Goal: Information Seeking & Learning: Learn about a topic

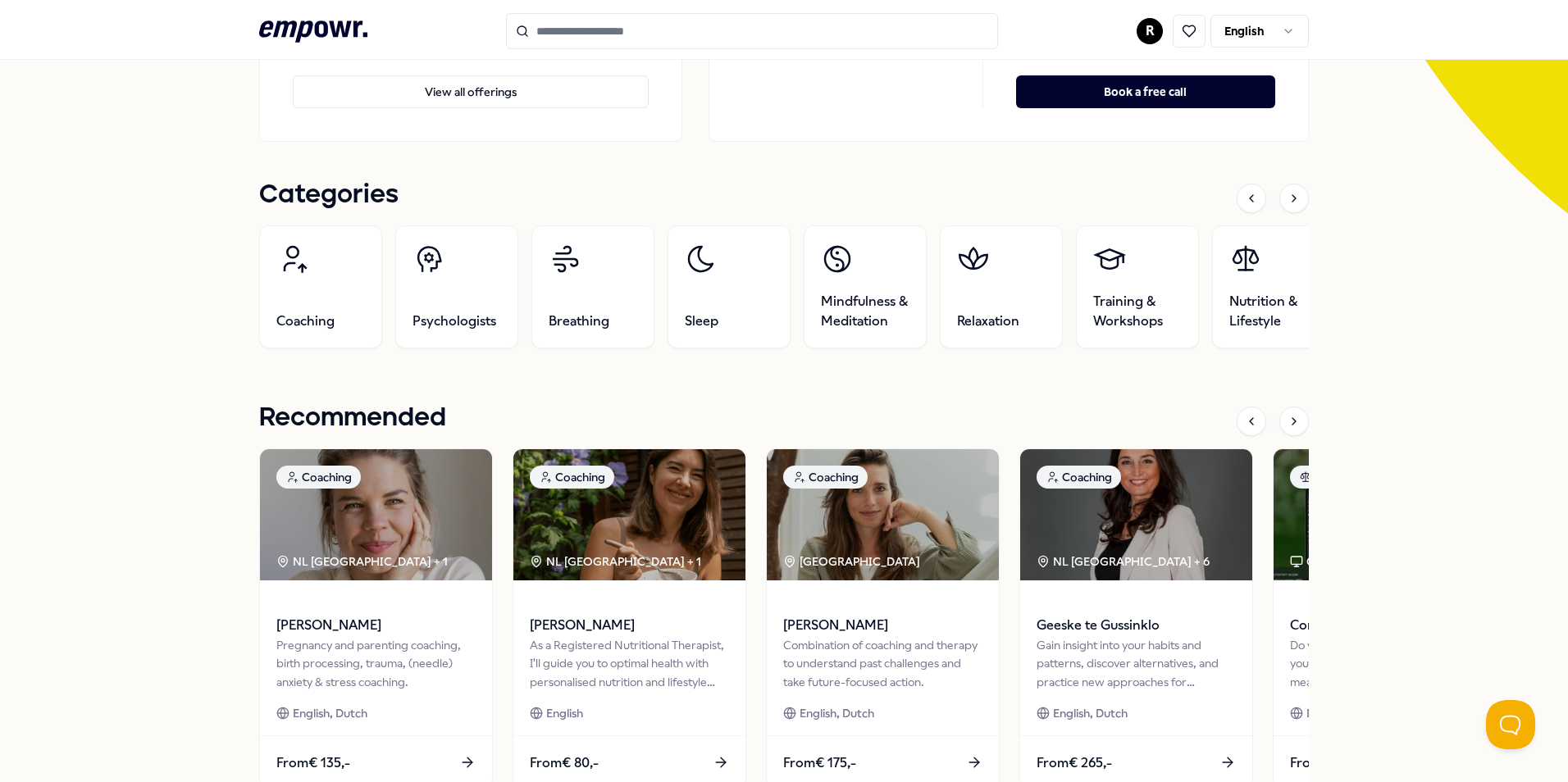
scroll to position [82, 0]
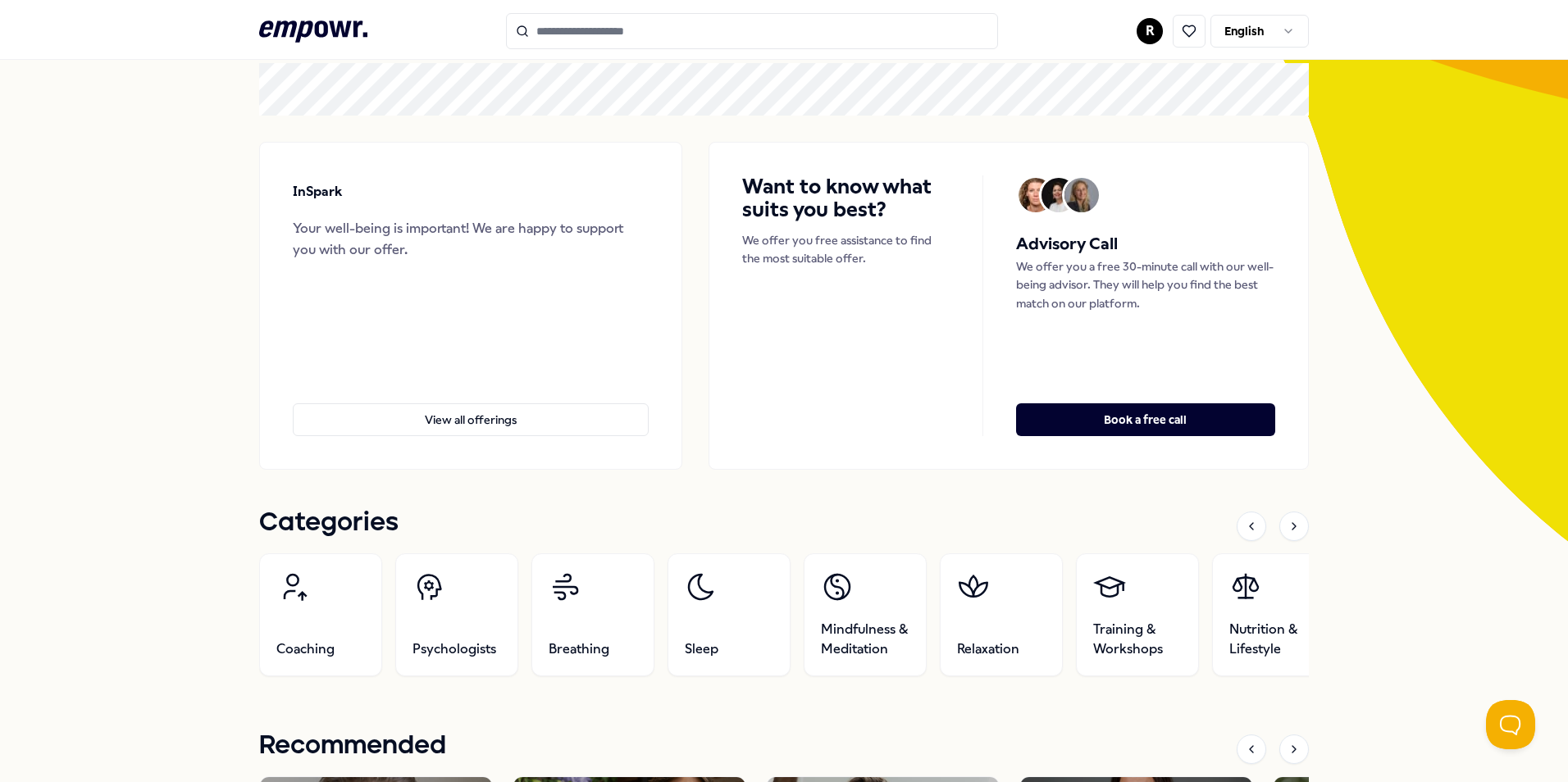
click at [592, 8] on header ".empowr-logo_svg__cls-1{fill:#03032f} R English" at bounding box center [784, 30] width 1568 height 60
click at [597, 19] on input "Search for products, categories or subcategories" at bounding box center [752, 31] width 492 height 36
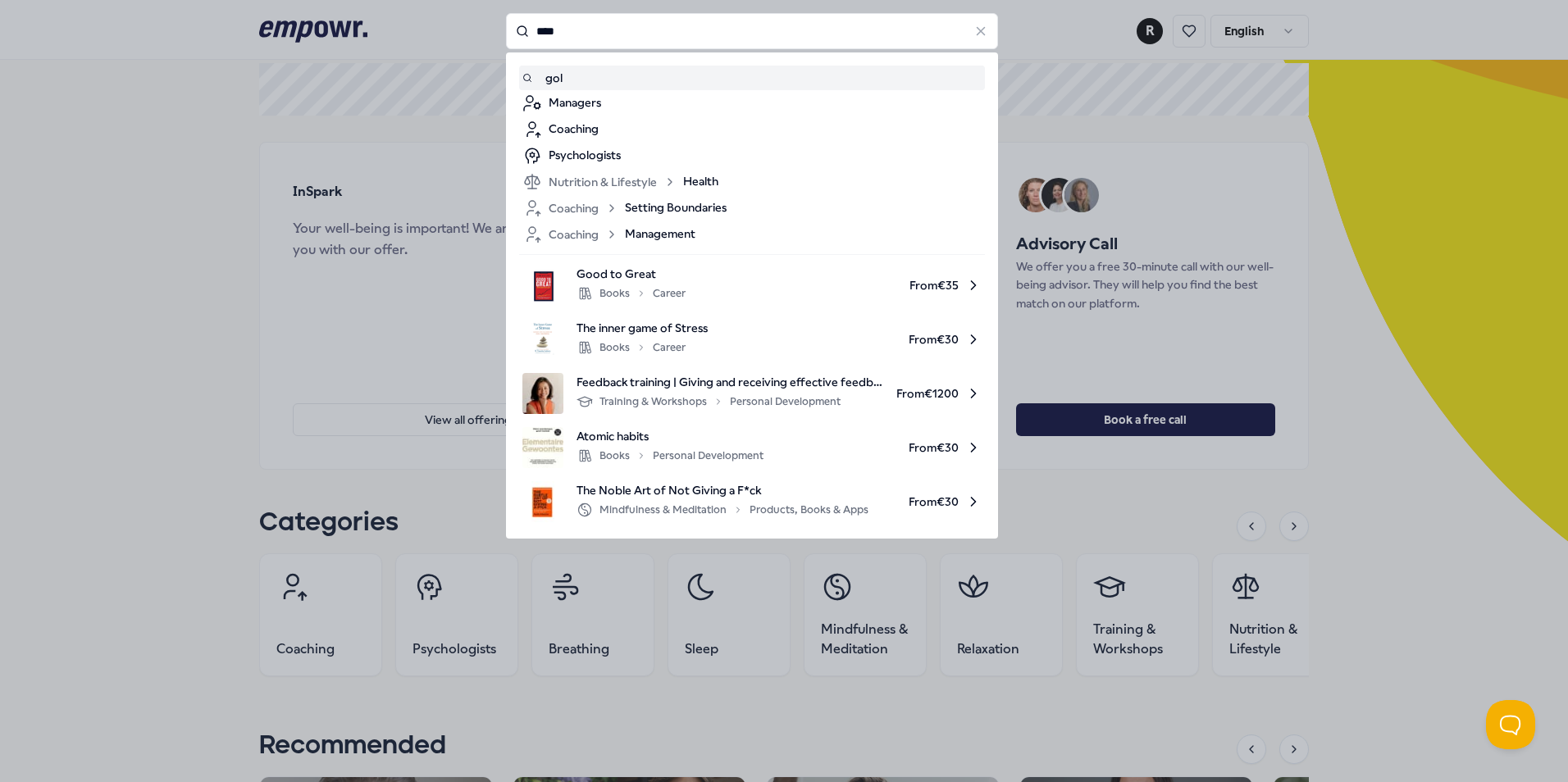
type input "****"
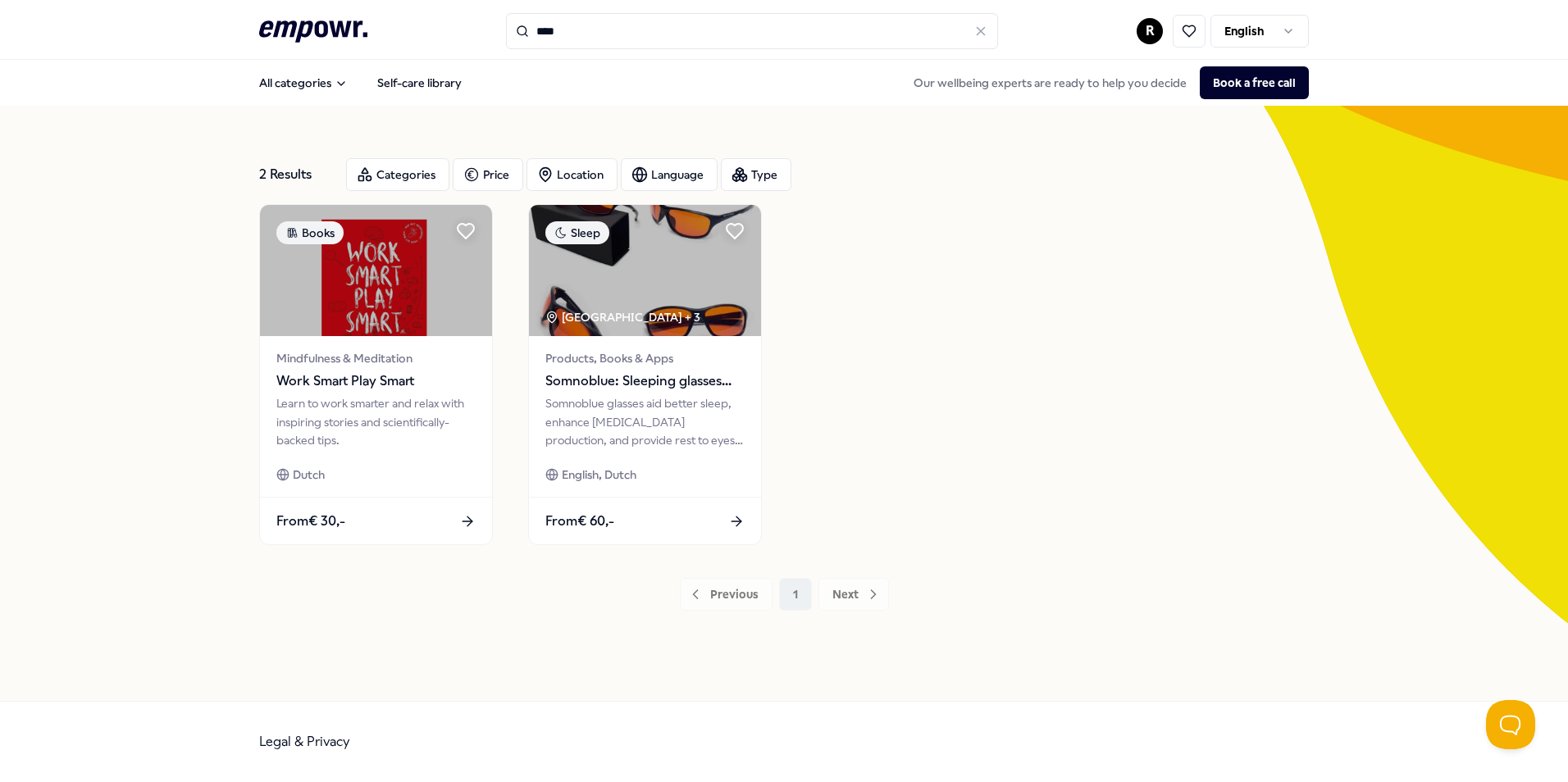
click at [408, 421] on div "Learn to work smarter and relax with inspiring stories and scientifically-backe…" at bounding box center [376, 422] width 199 height 55
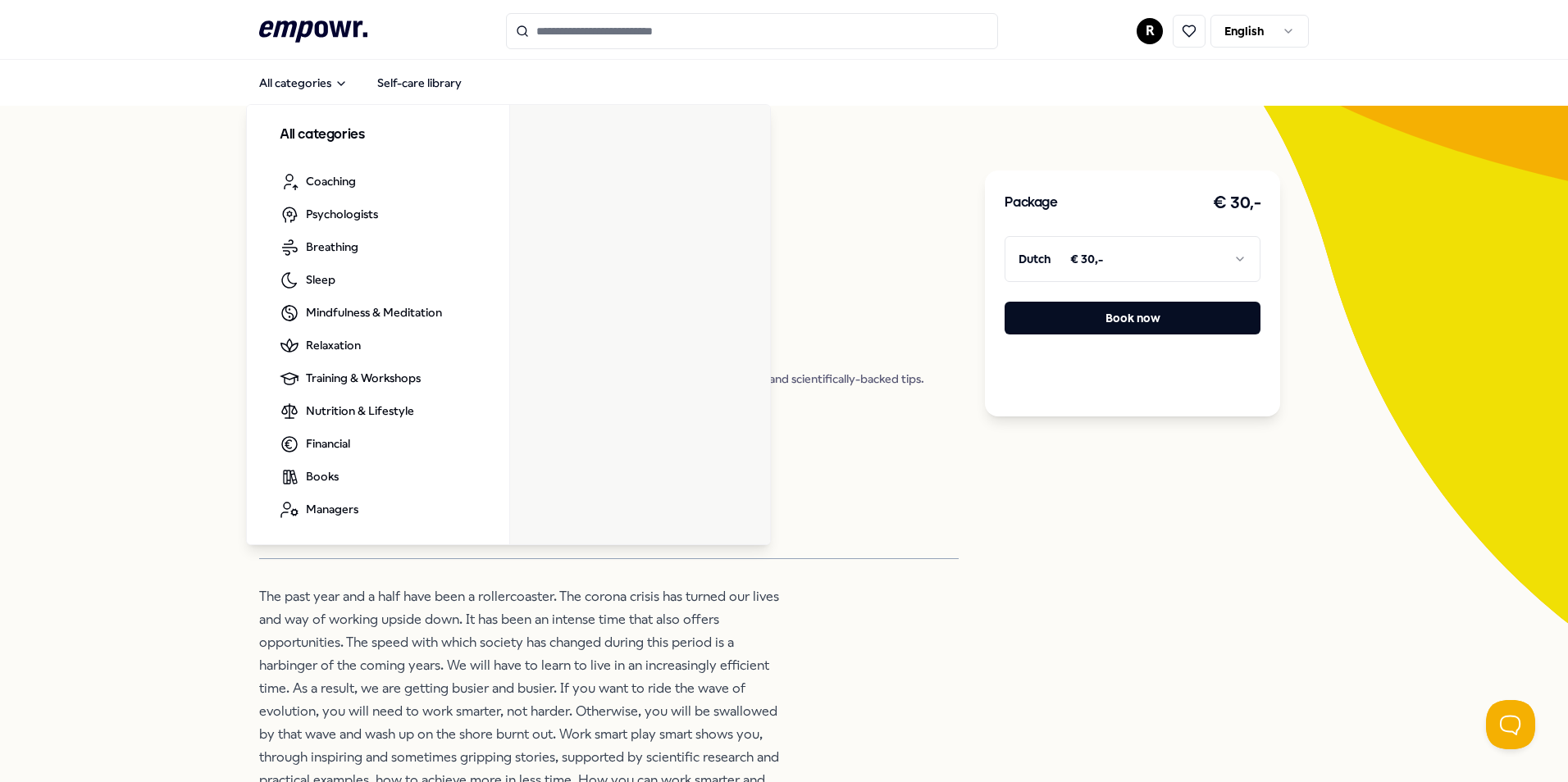
click at [267, 31] on icon ".empowr-logo_svg__cls-1{fill:#03032f}" at bounding box center [313, 32] width 108 height 30
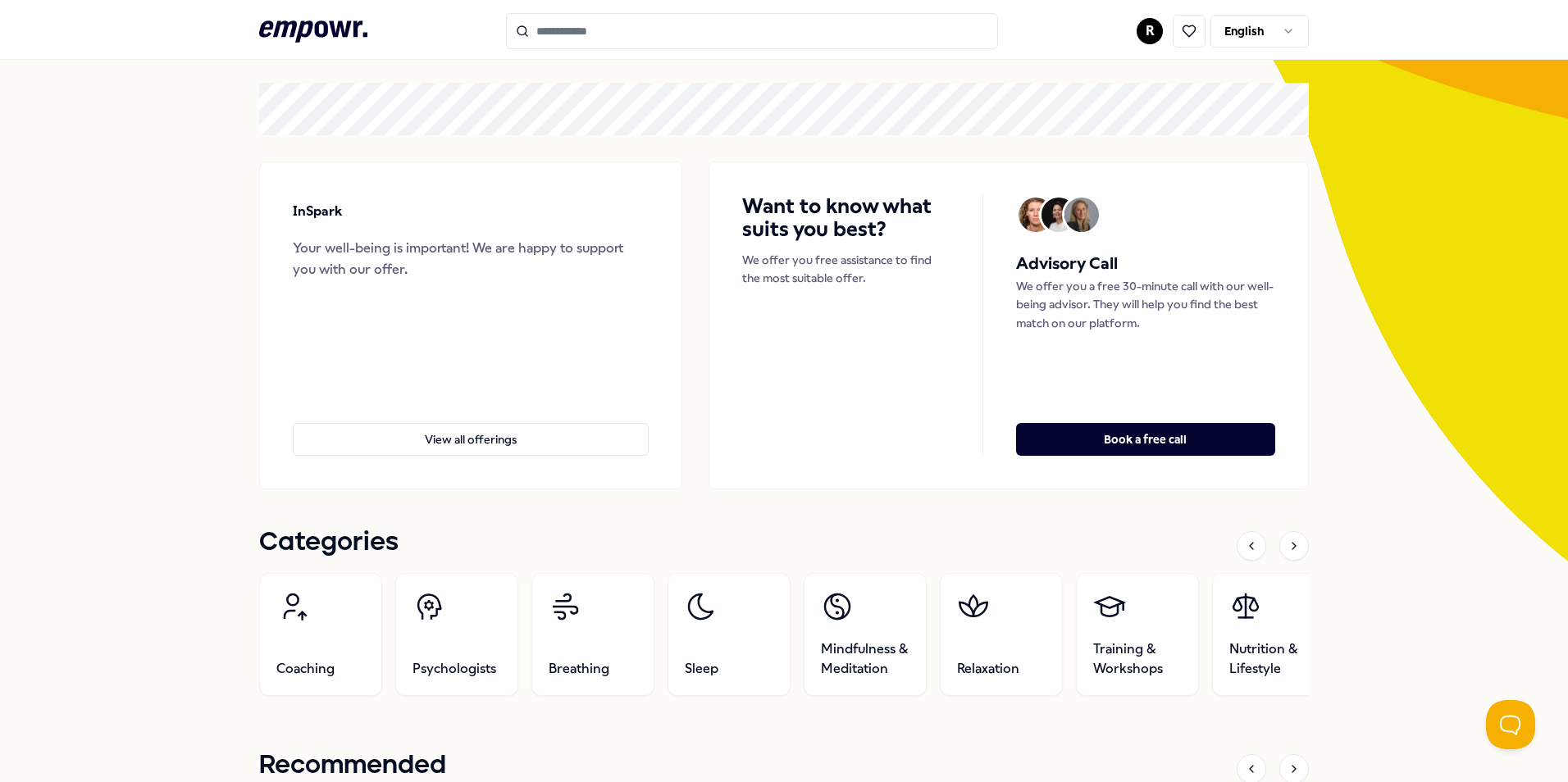
scroll to position [62, 0]
